Goal: Task Accomplishment & Management: Manage account settings

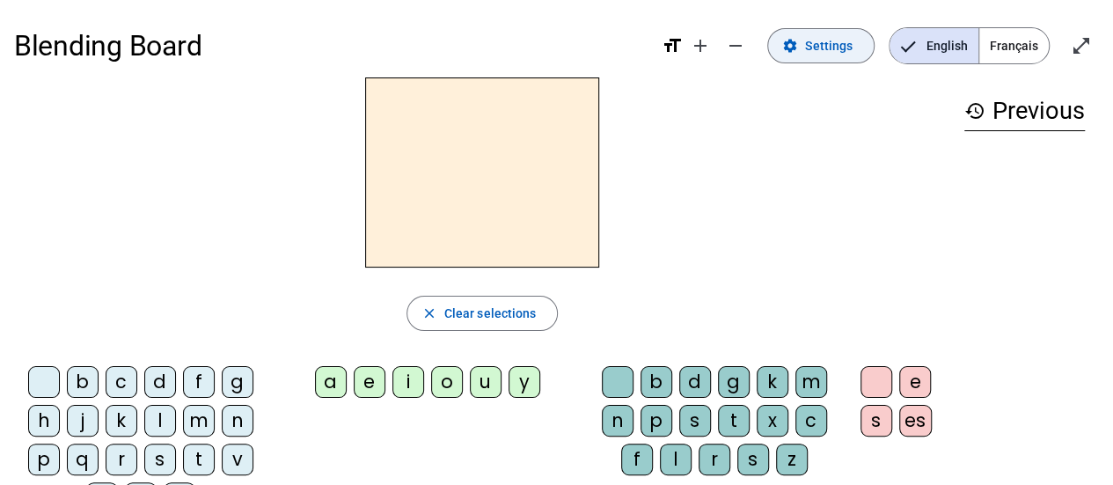
click at [826, 48] on span "Settings" at bounding box center [829, 45] width 48 height 21
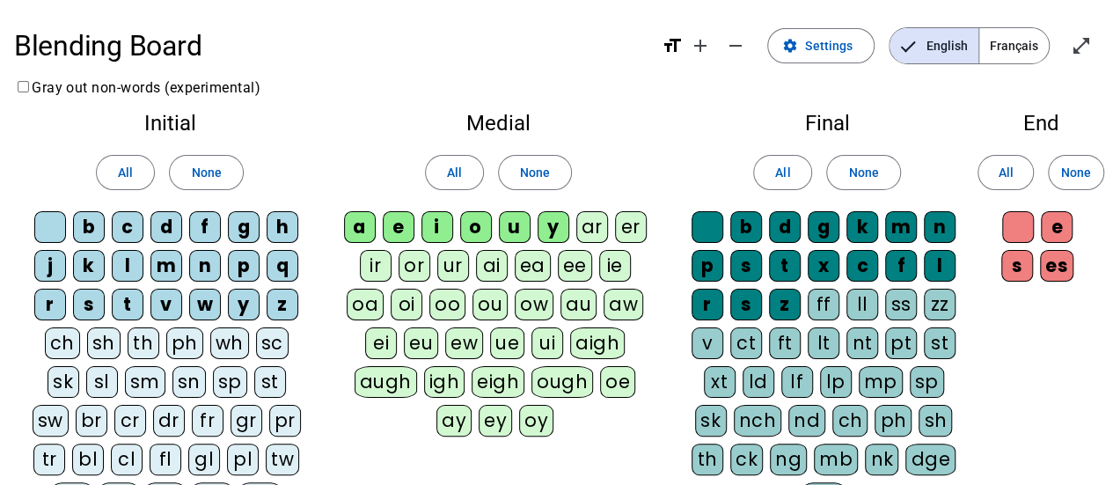
click at [1014, 50] on span "Français" at bounding box center [1014, 45] width 70 height 35
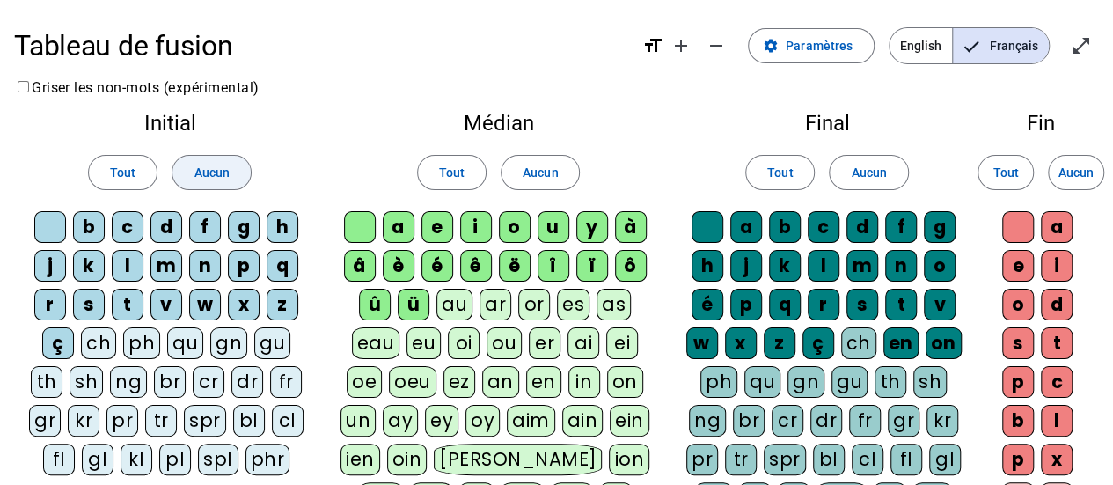
click at [201, 173] on span "Aucun" at bounding box center [211, 172] width 35 height 21
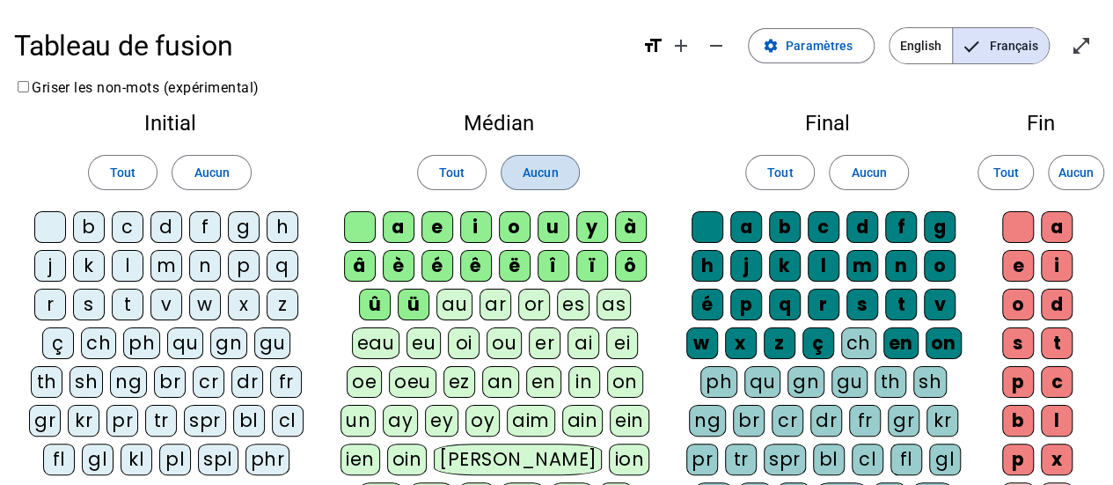
click at [538, 168] on span "Aucun" at bounding box center [540, 172] width 35 height 21
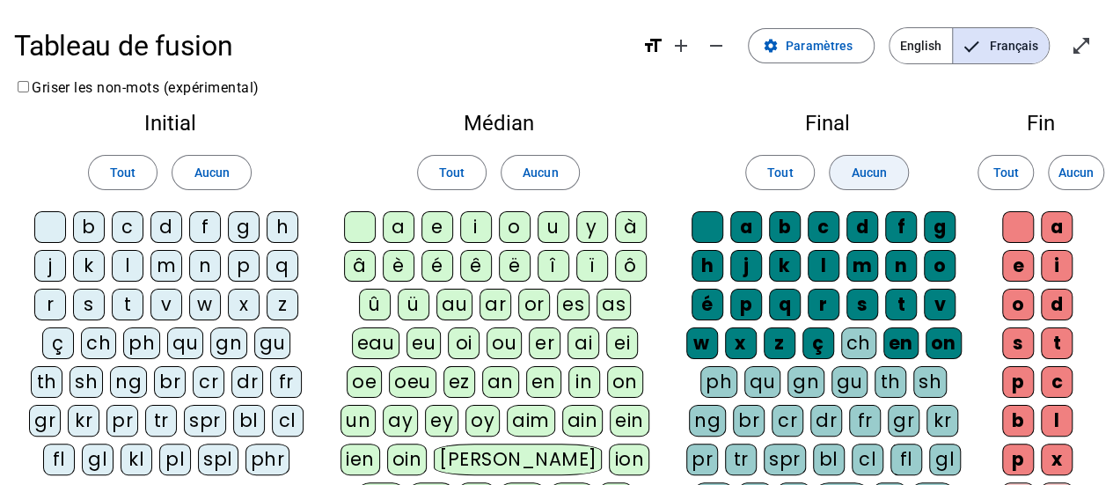
click at [870, 174] on span "Aucun" at bounding box center [868, 172] width 35 height 21
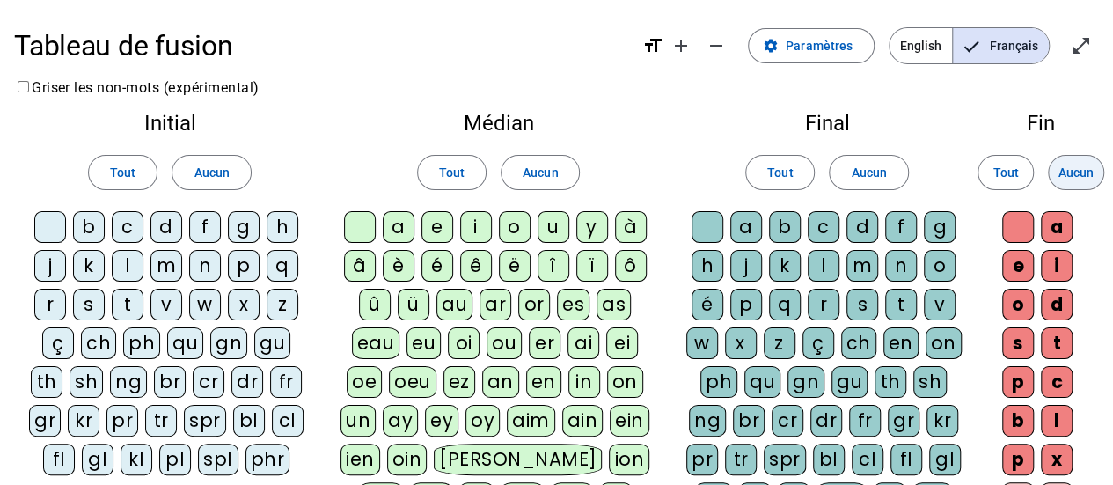
click at [1078, 165] on span "Aucun" at bounding box center [1075, 172] width 35 height 21
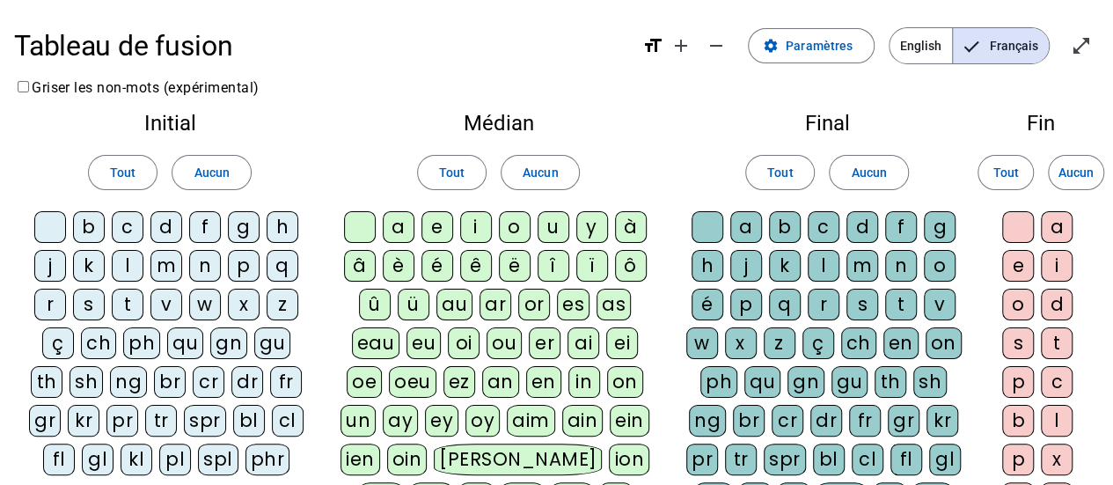
click at [168, 231] on div "d" at bounding box center [166, 227] width 32 height 32
click at [121, 274] on div "l" at bounding box center [128, 266] width 32 height 32
click at [126, 311] on div "t" at bounding box center [128, 305] width 32 height 32
click at [385, 233] on div "a" at bounding box center [399, 227] width 32 height 32
click at [425, 233] on div "e" at bounding box center [437, 227] width 32 height 32
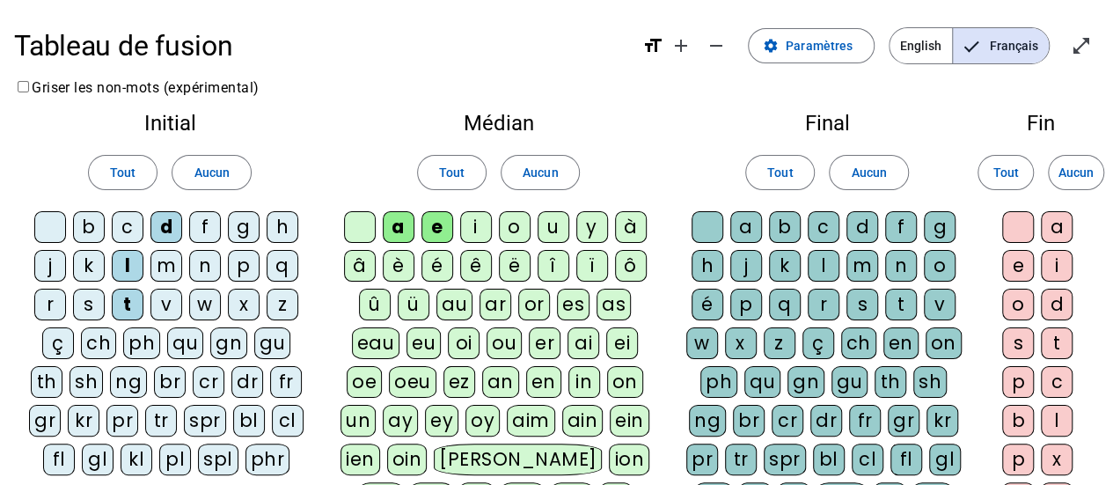
click at [555, 229] on div "u" at bounding box center [554, 227] width 32 height 32
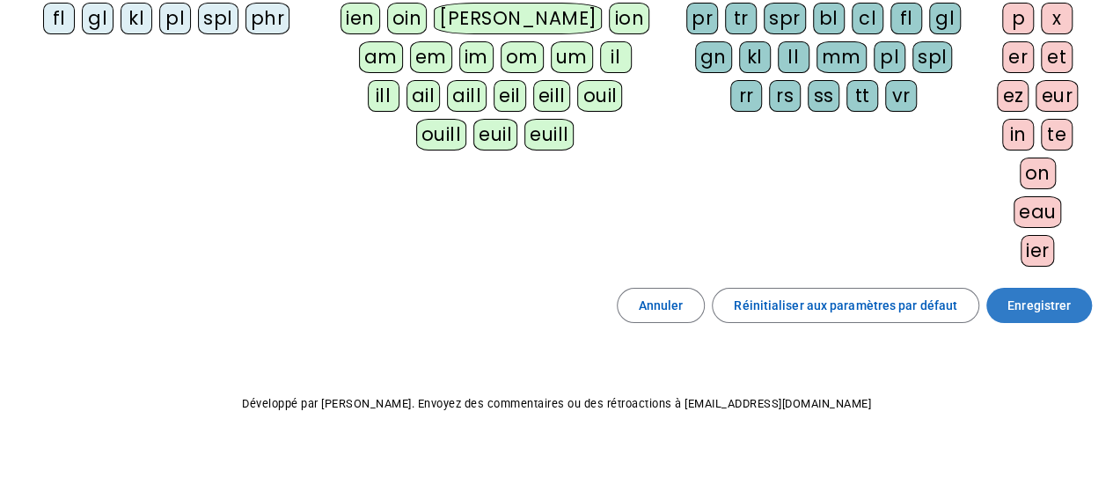
click at [1026, 298] on span "Enregistrer" at bounding box center [1038, 305] width 63 height 21
